Goal: Navigation & Orientation: Find specific page/section

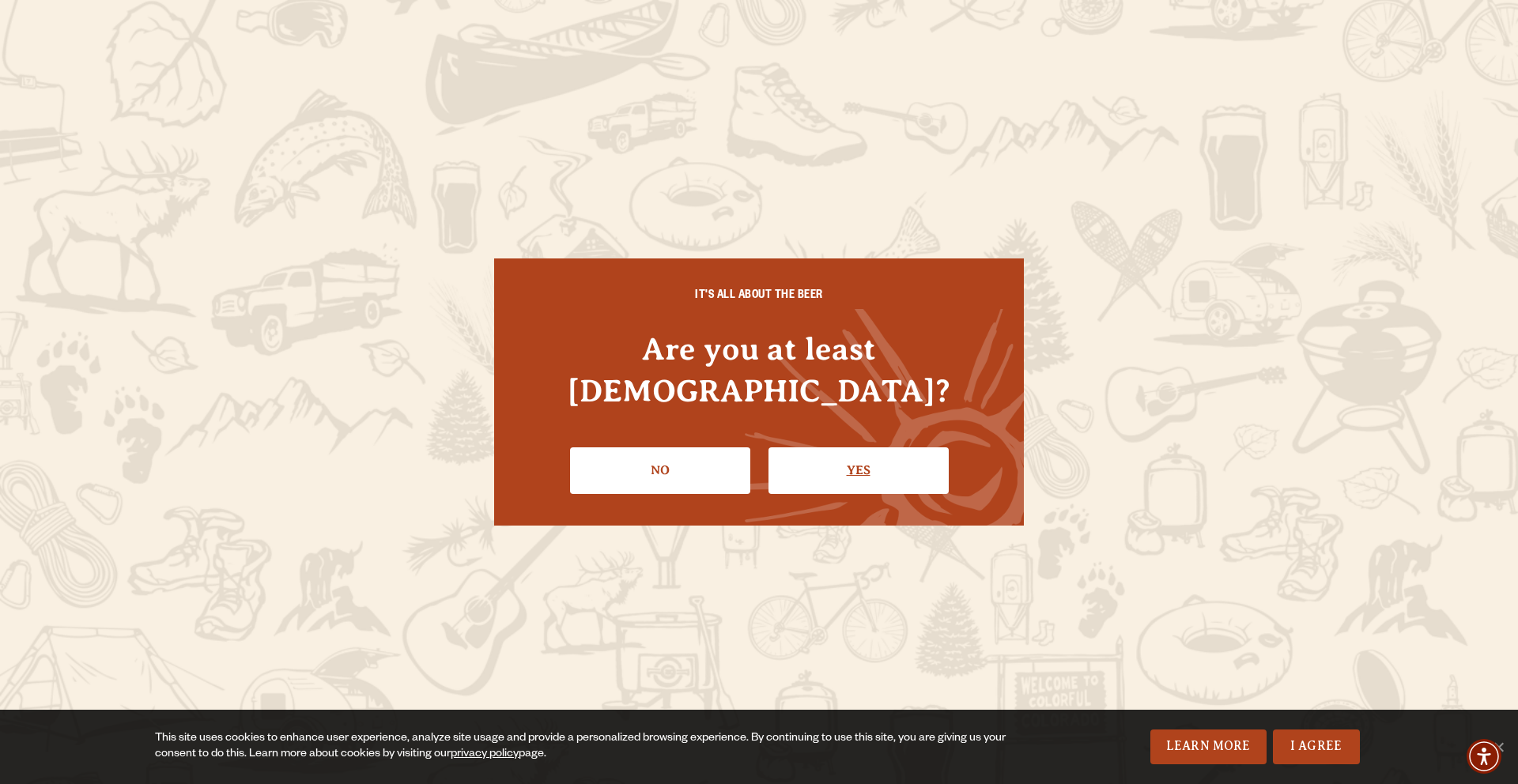
click at [895, 447] on link "Yes" at bounding box center [859, 470] width 180 height 46
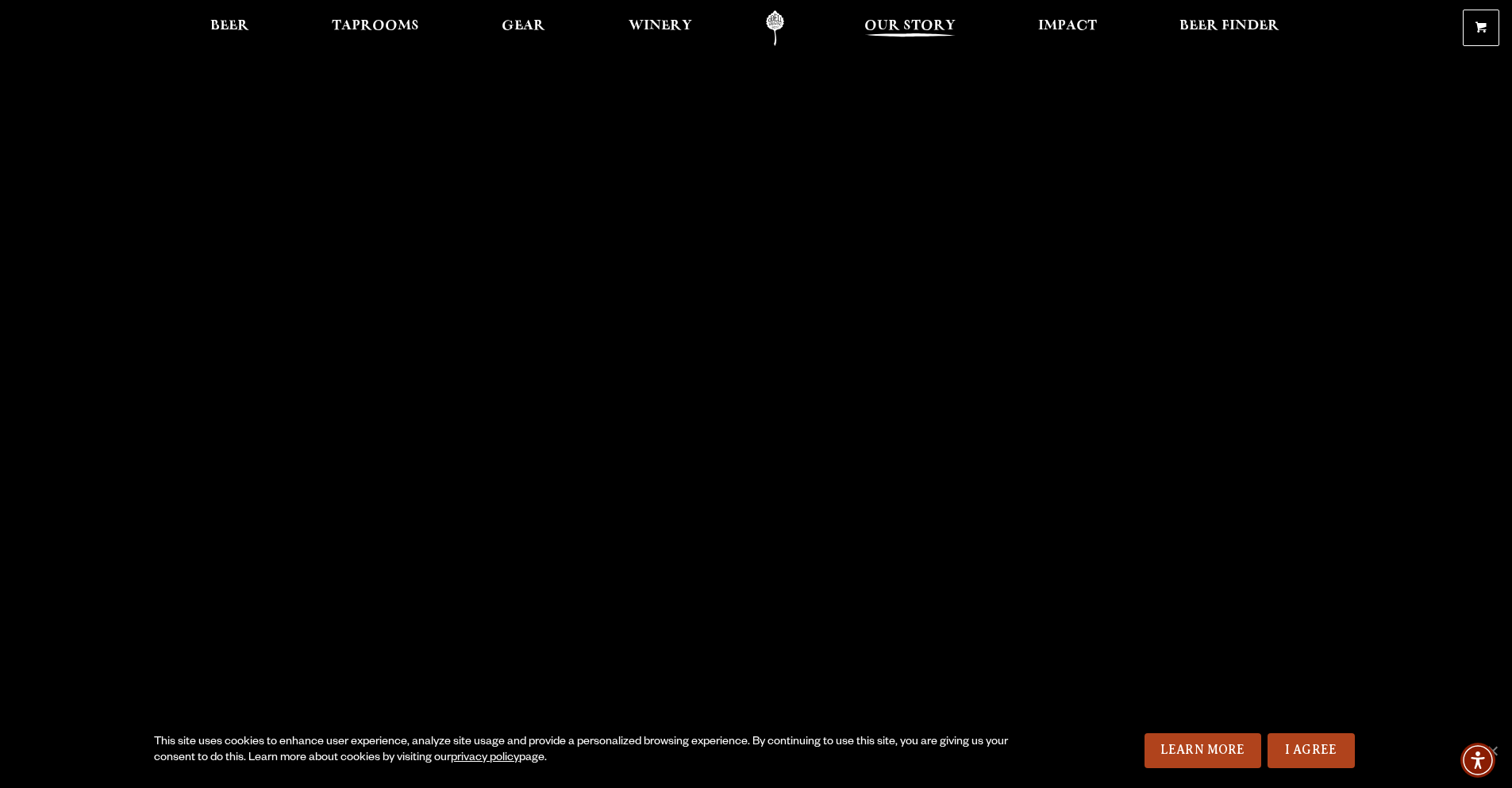
click at [874, 28] on span "Our Story" at bounding box center [910, 26] width 91 height 12
click at [395, 23] on span "Taprooms" at bounding box center [374, 26] width 87 height 12
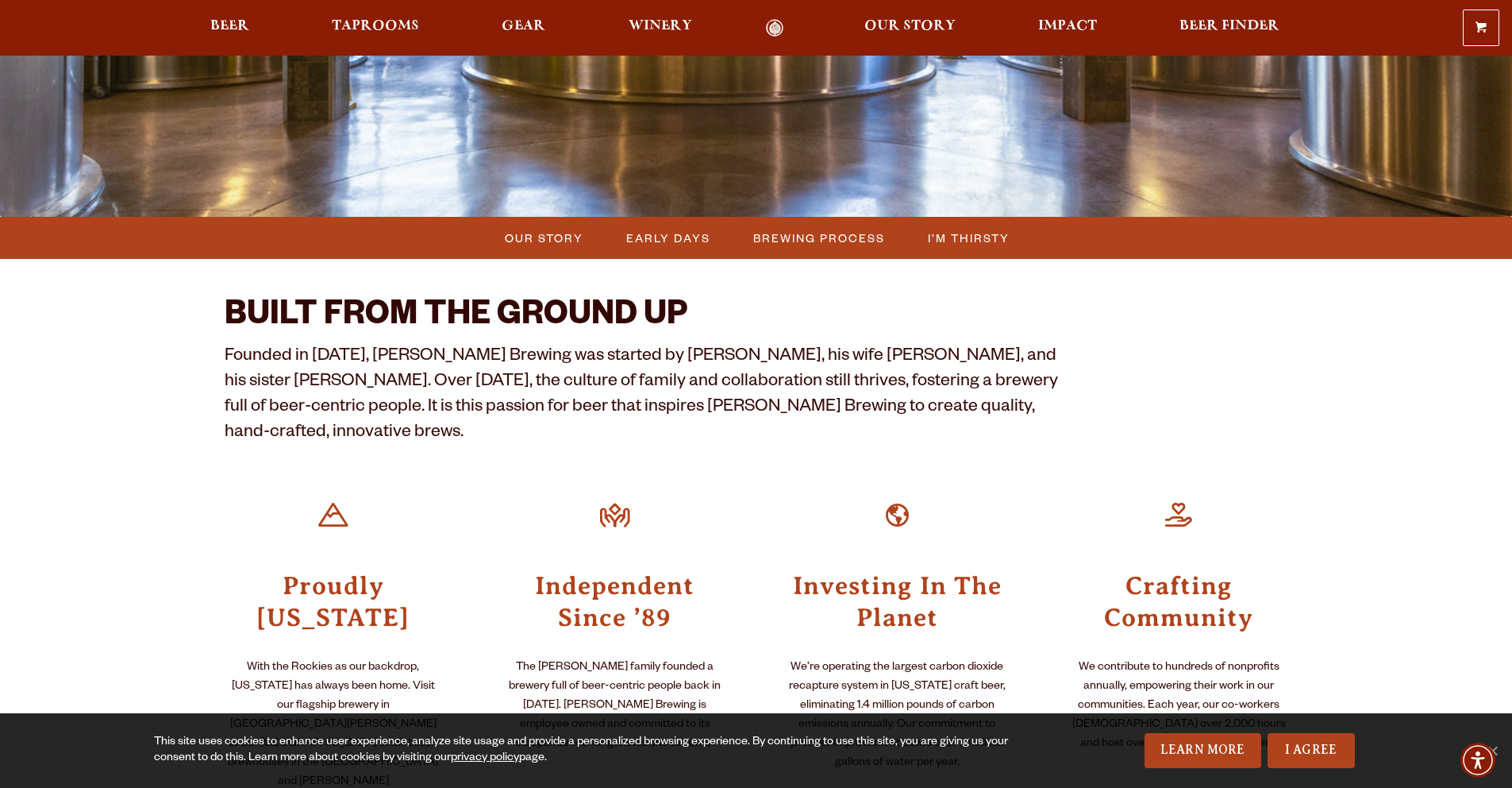
scroll to position [302, 0]
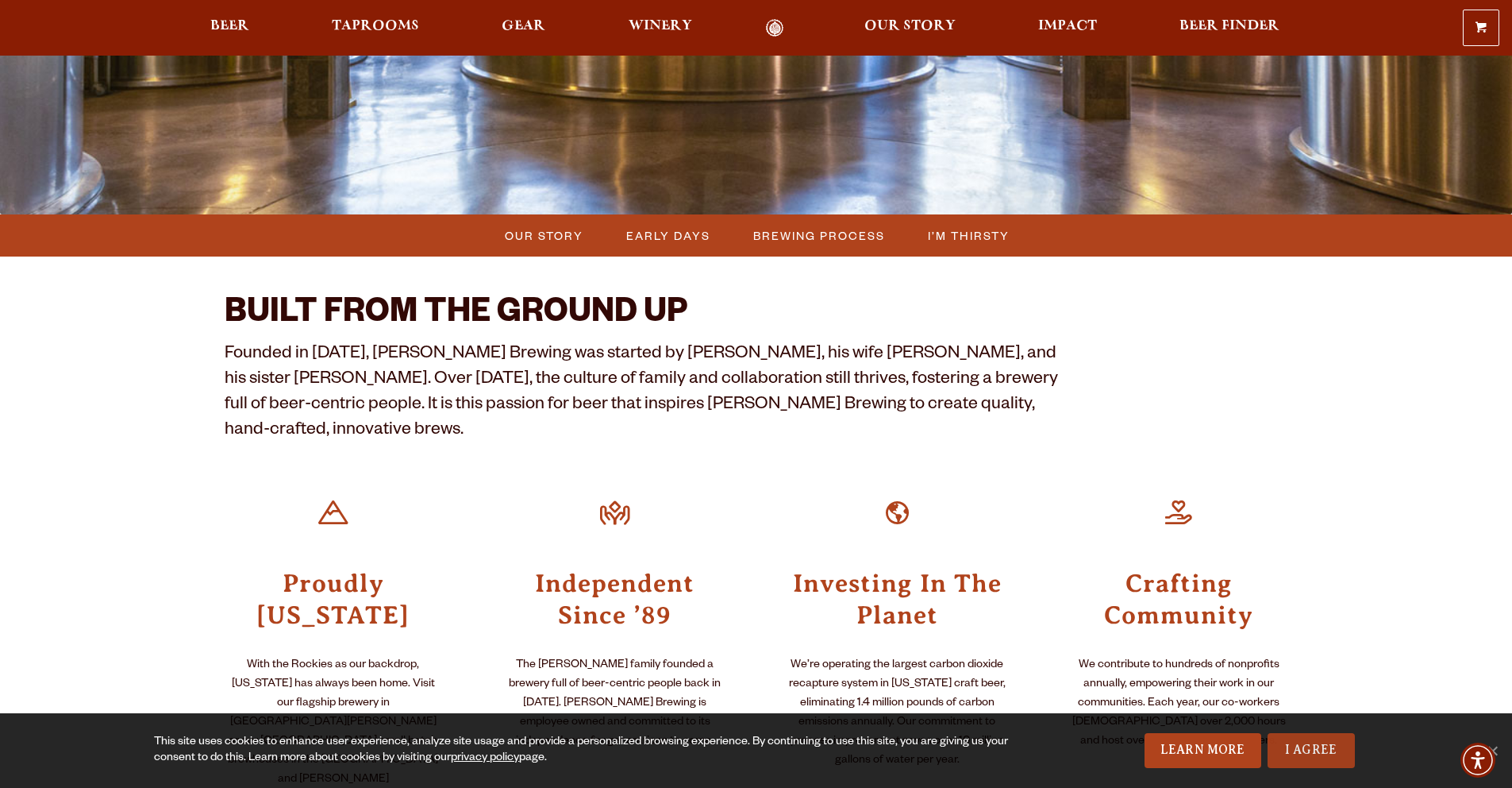
click at [1316, 758] on link "I Agree" at bounding box center [1311, 750] width 87 height 35
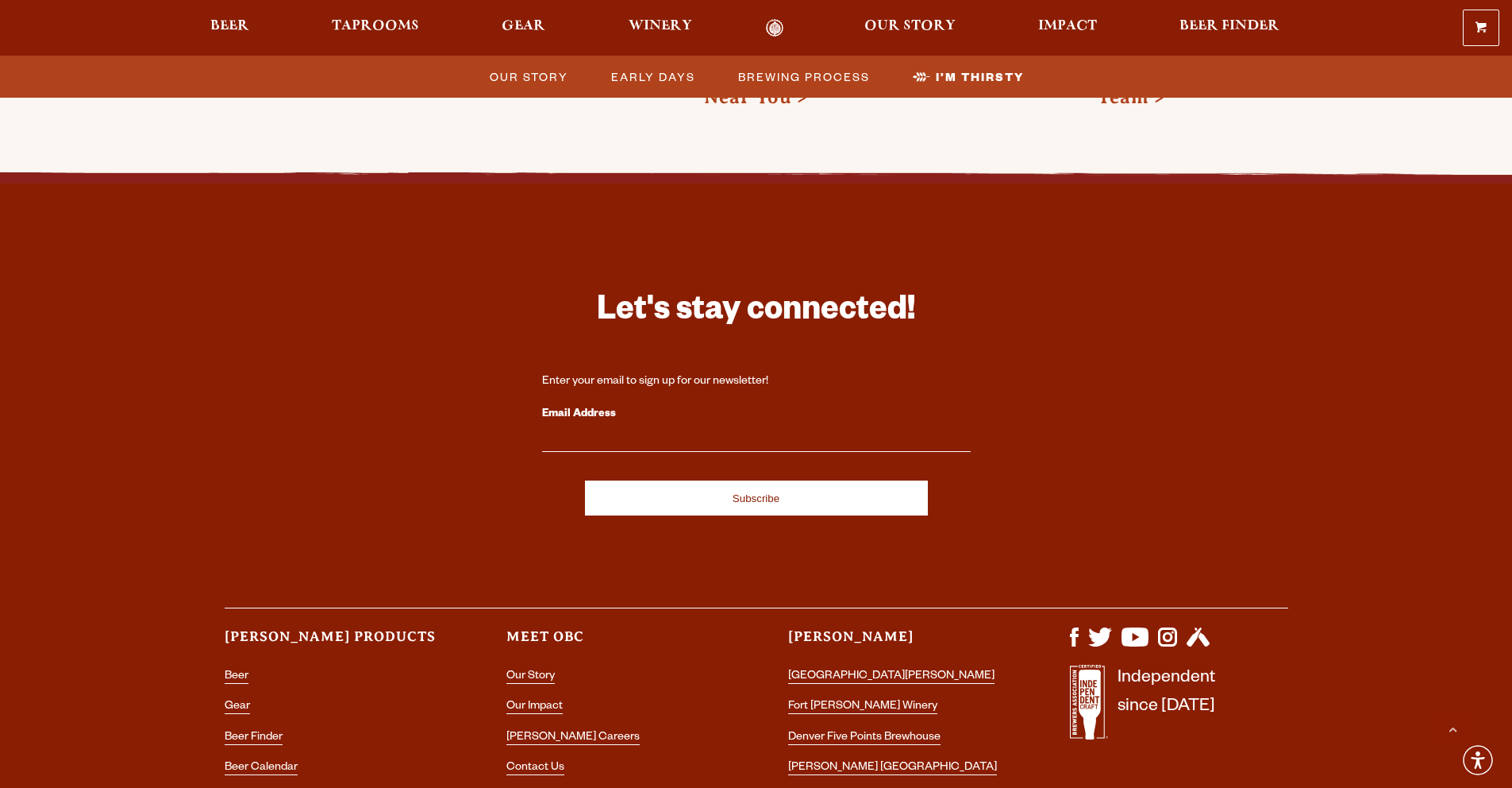
scroll to position [5229, 0]
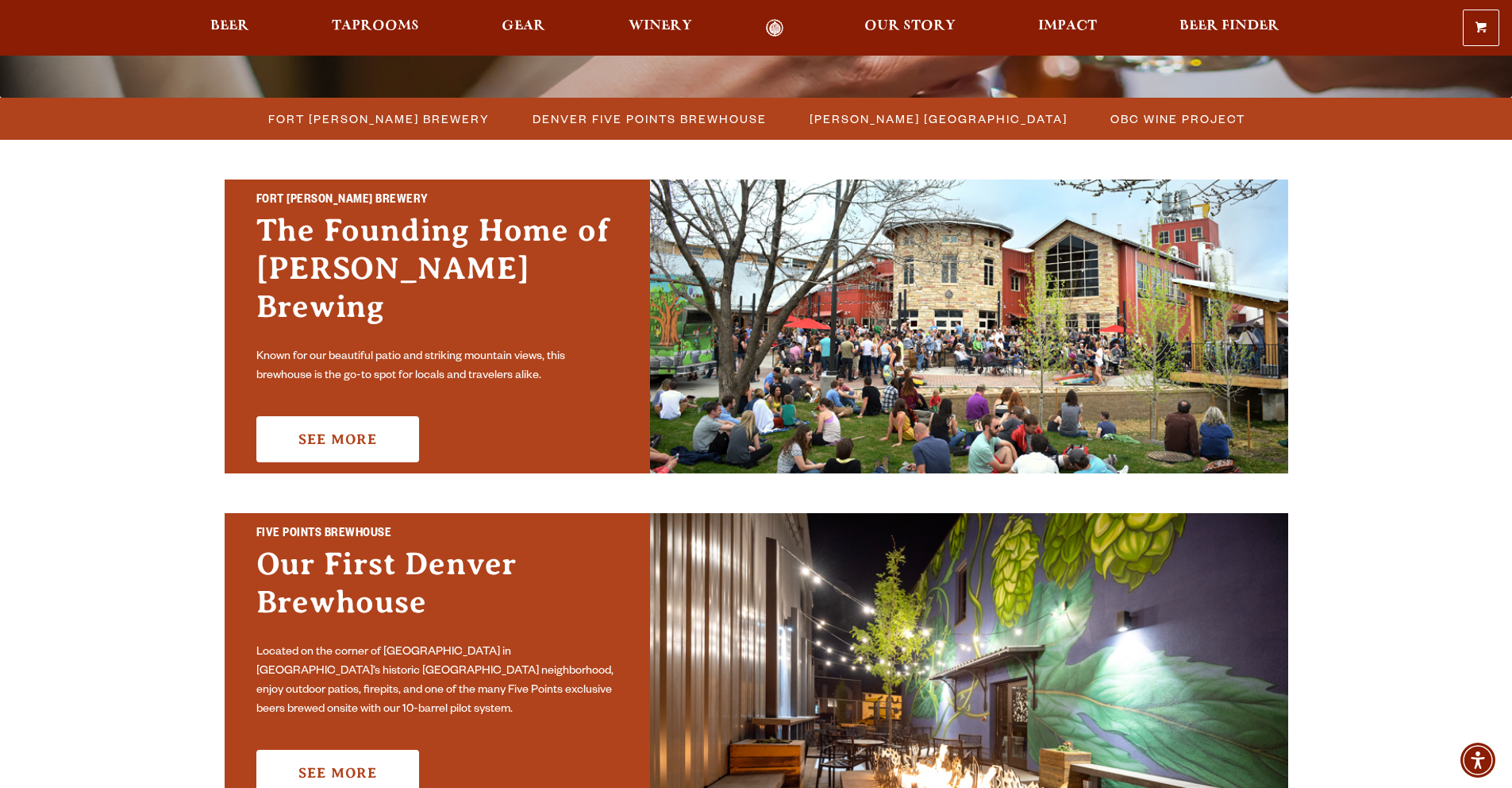
scroll to position [336, 0]
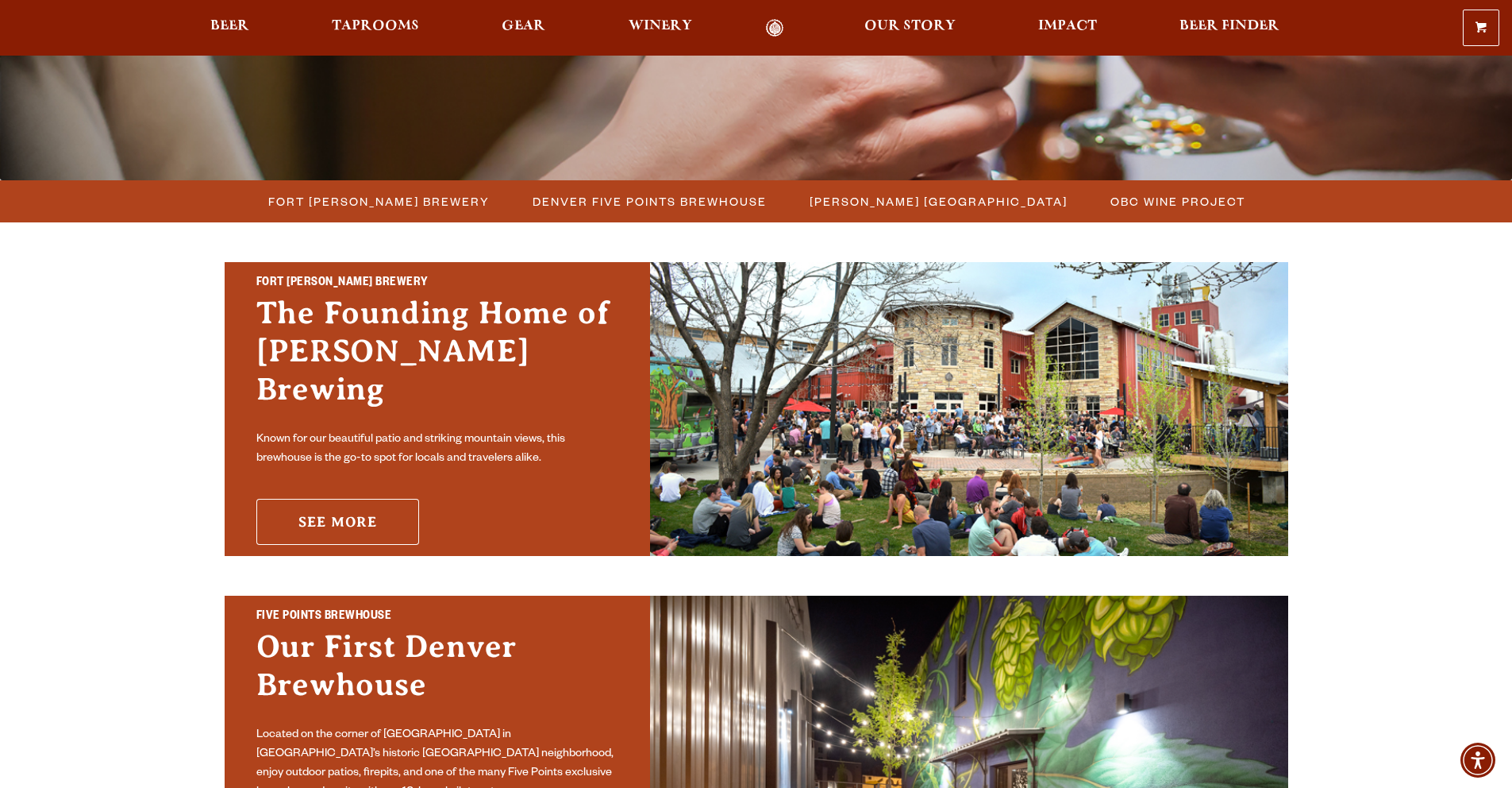
click at [367, 502] on link "See More" at bounding box center [338, 522] width 163 height 46
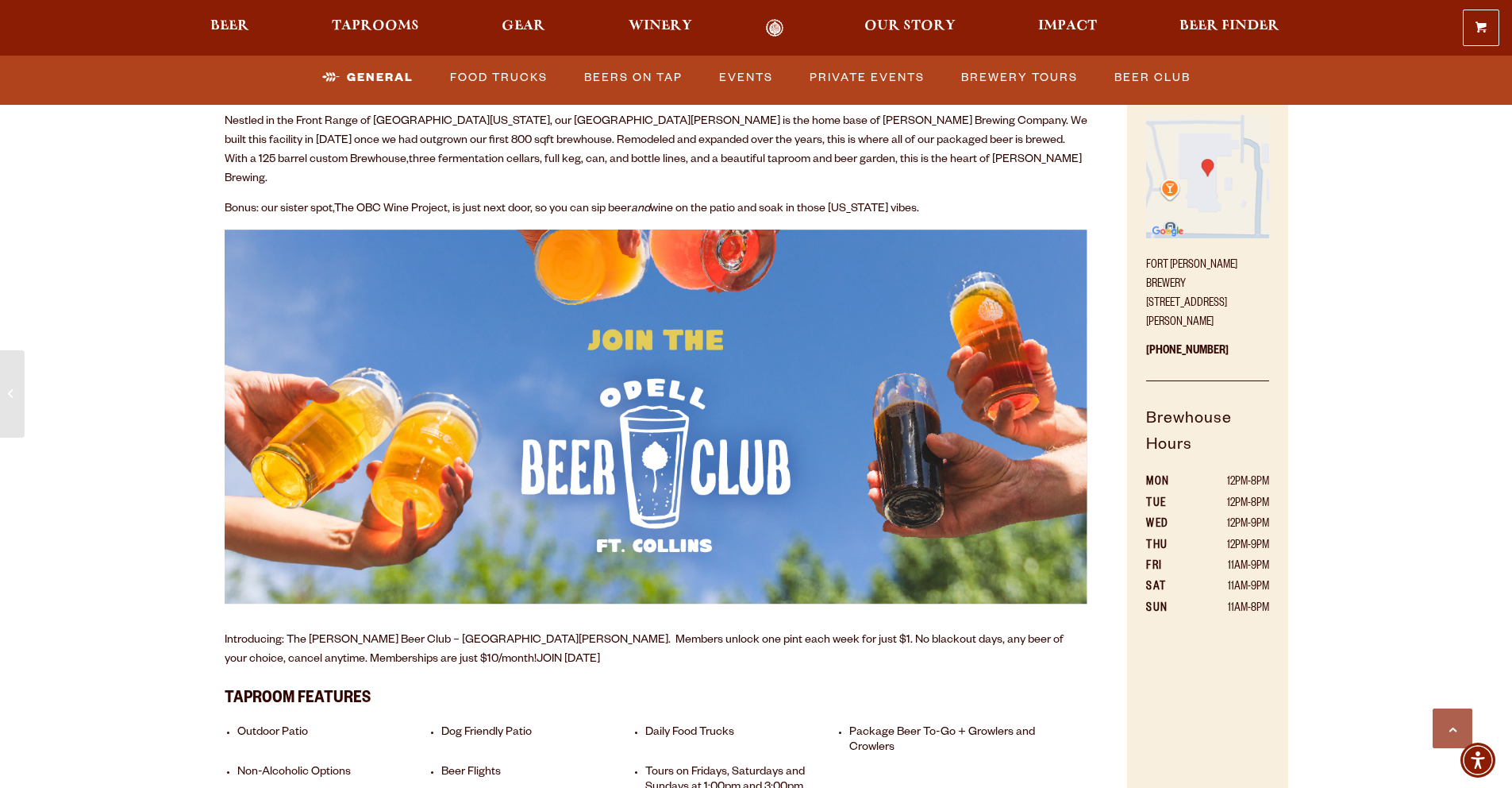
scroll to position [817, 0]
